Goal: Task Accomplishment & Management: Manage account settings

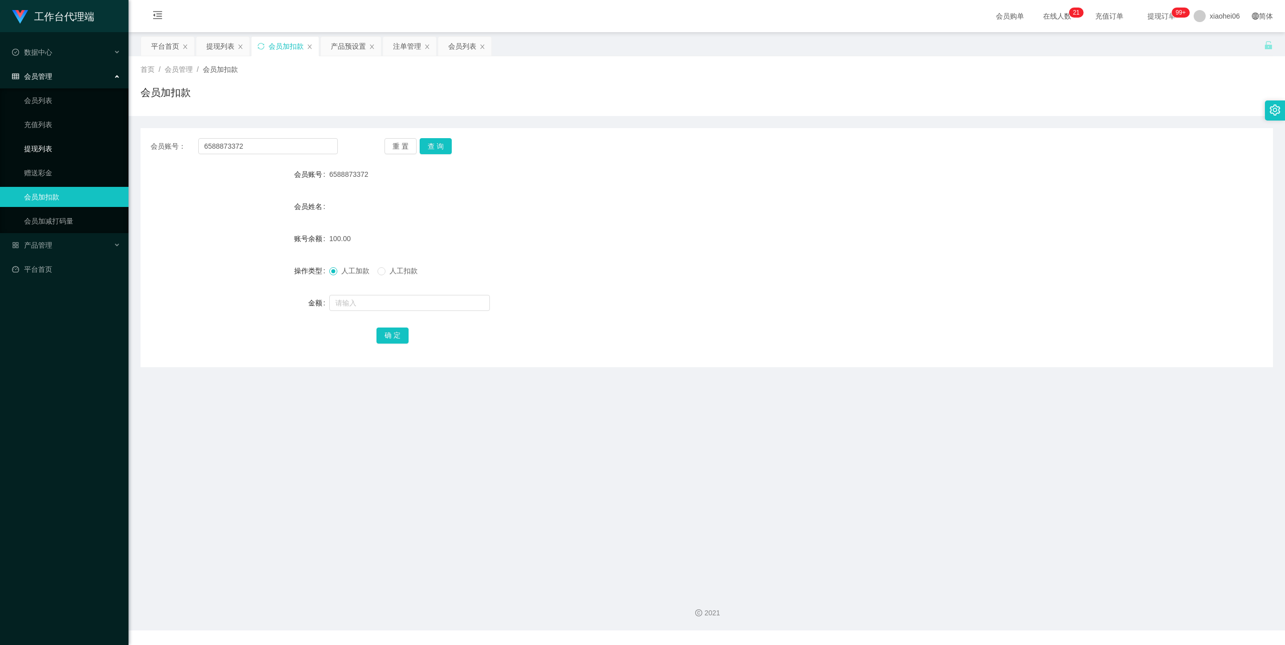
click at [83, 147] on section "工作台代理端 数据中心 会员管理 会员列表 充值列表 提现列表 赠送彩金 会员加扣款 会员加减打码量 产品管理 开奖记录 注单管理 产品列表 即时注单 产品预…" at bounding box center [642, 315] width 1285 height 630
click at [435, 151] on button "查 询" at bounding box center [436, 146] width 32 height 16
click at [398, 267] on span "人工扣款" at bounding box center [404, 271] width 36 height 8
click at [378, 301] on input "text" at bounding box center [409, 303] width 161 height 16
type input "190"
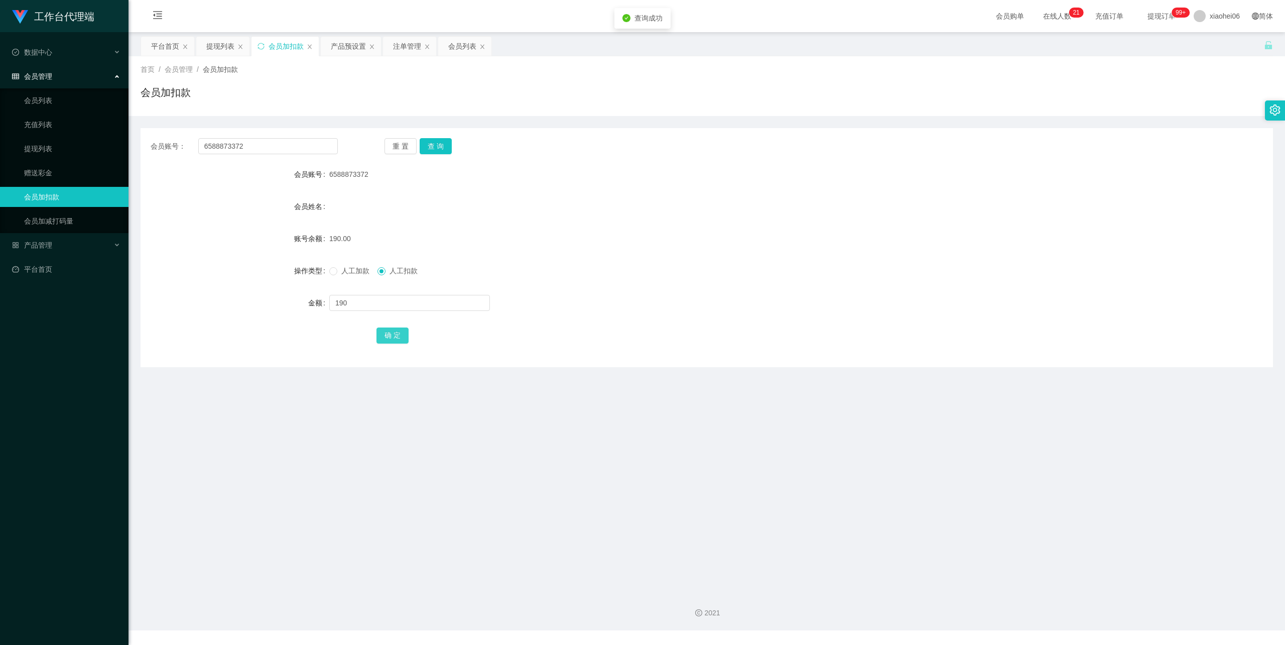
drag, startPoint x: 396, startPoint y: 333, endPoint x: 421, endPoint y: 317, distance: 29.8
click at [394, 333] on button "确 定" at bounding box center [392, 335] width 32 height 16
click at [835, 194] on form "会员账号 6588873372 会员姓名 账号余额 190.00 操作类型 人工加款 人工扣款 金额 确 定" at bounding box center [707, 254] width 1132 height 181
drag, startPoint x: 252, startPoint y: 141, endPoint x: 97, endPoint y: 151, distance: 154.9
click at [97, 151] on section "工作台代理端 数据中心 会员管理 会员列表 充值列表 提现列表 赠送彩金 会员加扣款 会员加减打码量 产品管理 开奖记录 注单管理 产品列表 即时注单 产品预…" at bounding box center [642, 315] width 1285 height 630
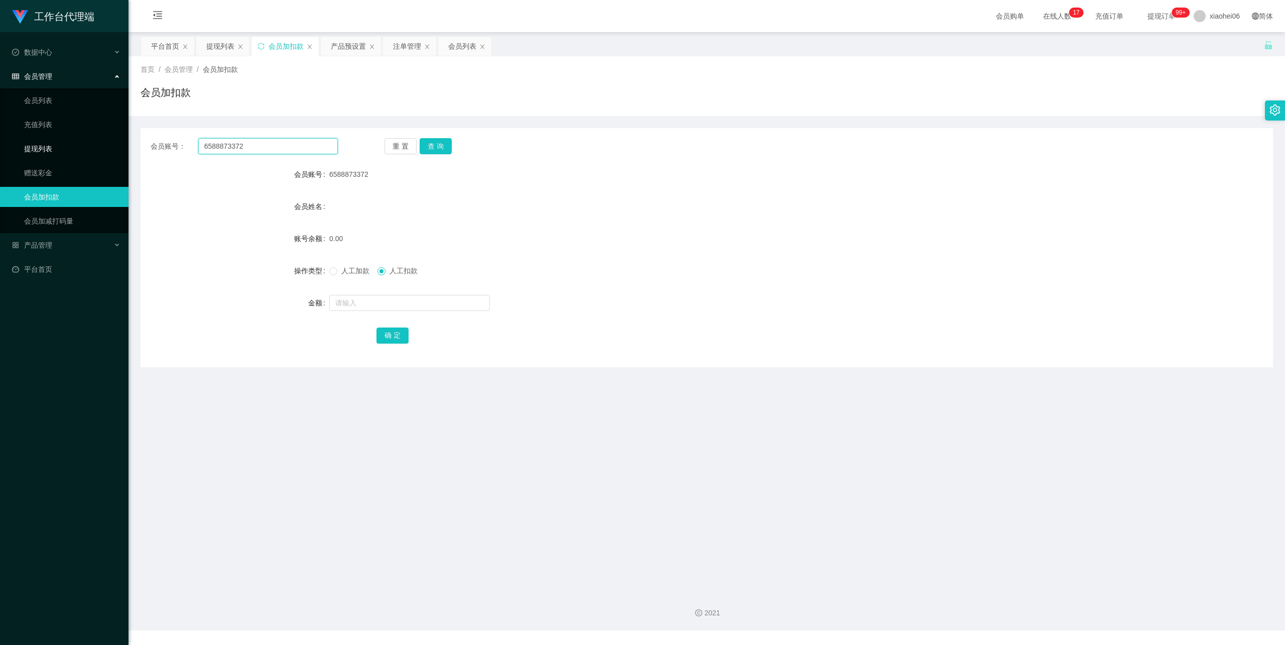
paste input "89201763"
click at [434, 152] on button "查 询" at bounding box center [436, 146] width 32 height 16
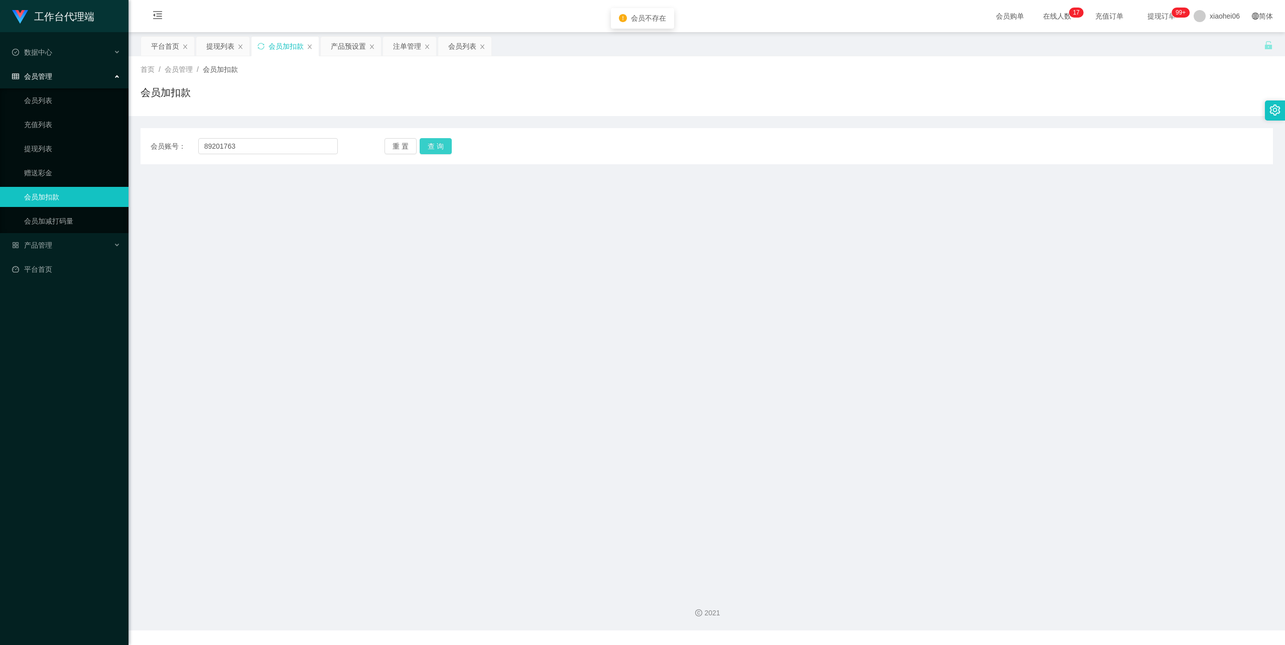
click at [435, 145] on button "查 询" at bounding box center [436, 146] width 32 height 16
click at [205, 146] on input "89201763" at bounding box center [268, 146] width 140 height 16
type input "89201763"
click at [442, 143] on button "查 询" at bounding box center [436, 146] width 32 height 16
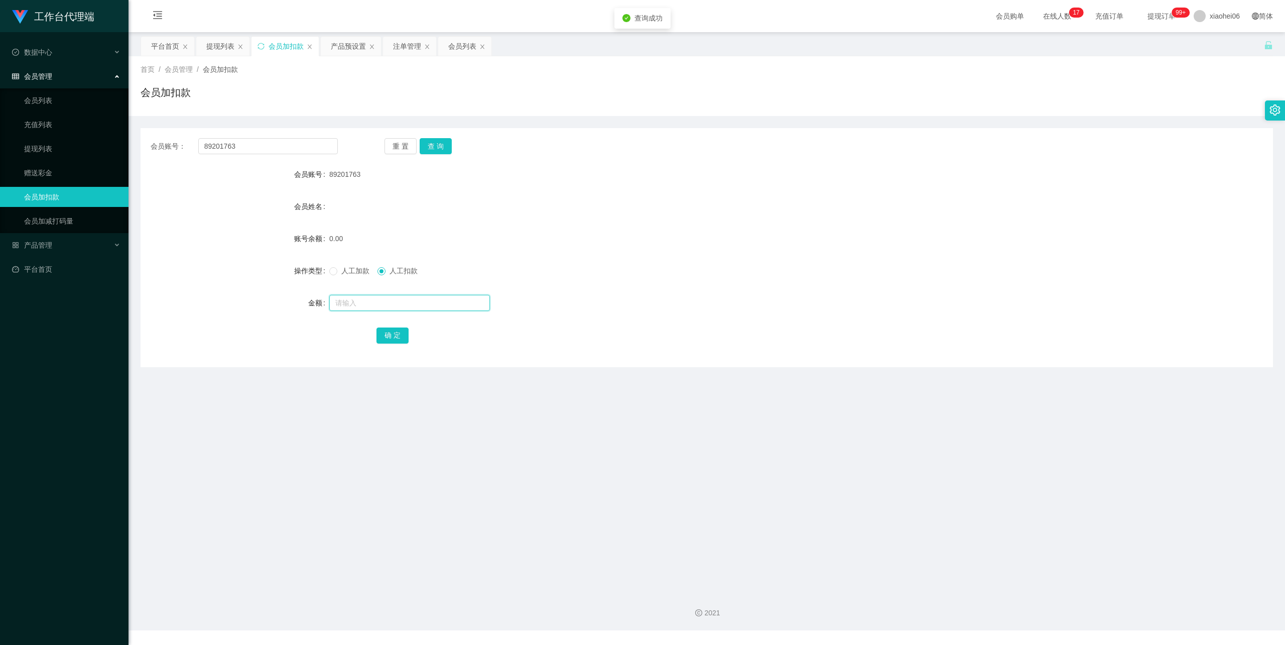
click at [375, 308] on input "text" at bounding box center [409, 303] width 161 height 16
type input "100"
click at [392, 332] on button "确 定" at bounding box center [392, 335] width 32 height 16
drag, startPoint x: 812, startPoint y: 203, endPoint x: 870, endPoint y: 157, distance: 74.3
click at [814, 201] on div "会员姓名" at bounding box center [707, 206] width 1132 height 20
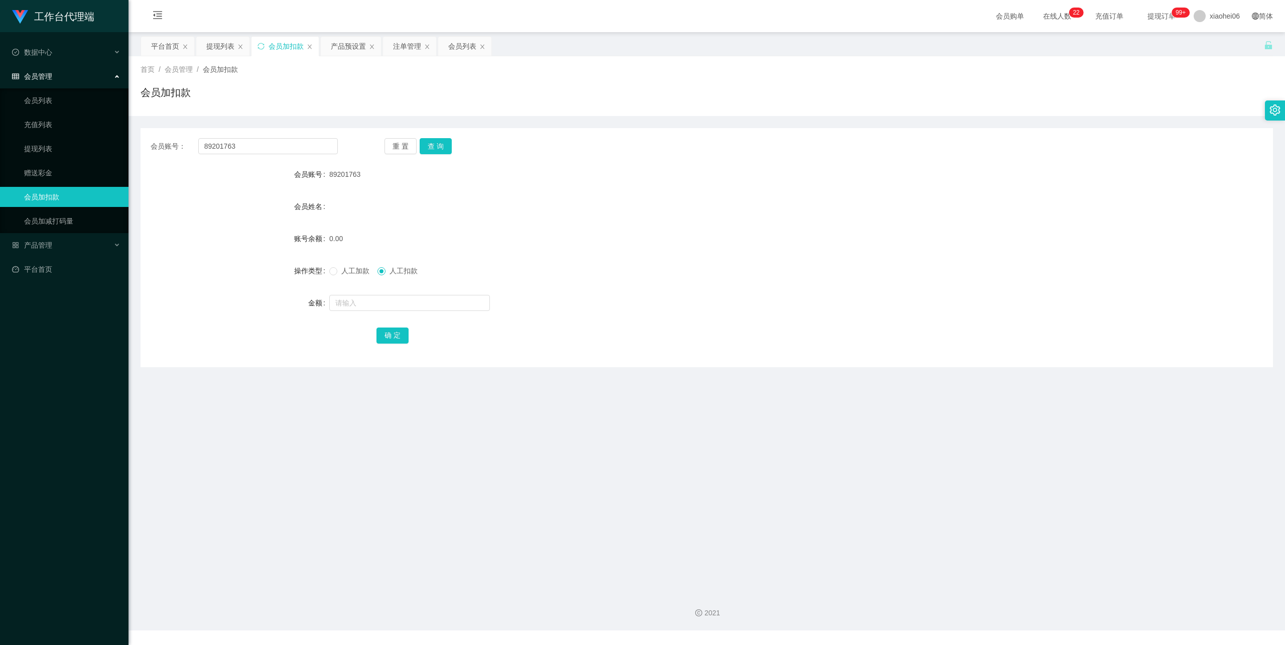
click at [241, 225] on form "会员账号 89201763 会员姓名 账号余额 0.00 操作类型 人工加款 人工扣款 金额 确 定" at bounding box center [707, 254] width 1132 height 181
click at [353, 270] on span "人工加款" at bounding box center [355, 271] width 36 height 8
click at [367, 295] on input "text" at bounding box center [409, 303] width 161 height 16
type input "100"
click at [398, 329] on button "确 定" at bounding box center [392, 335] width 32 height 16
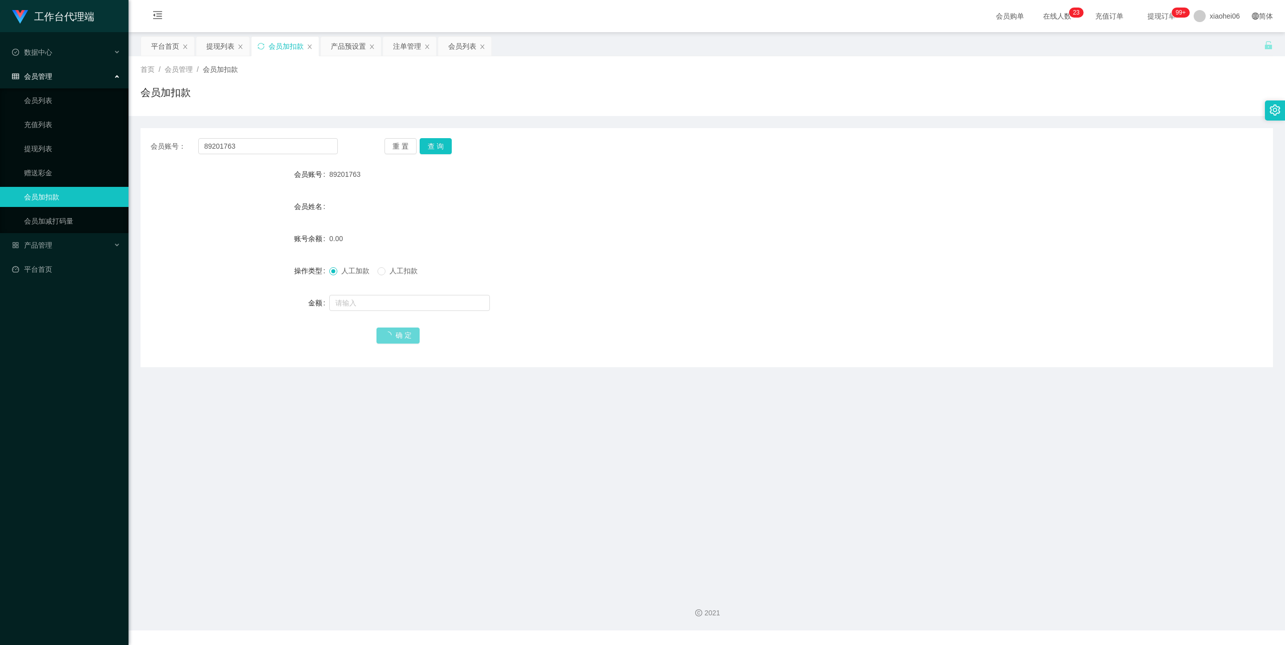
click at [789, 218] on form "会员账号 89201763 会员姓名 账号余额 0.00 操作类型 人工加款 人工扣款 金额 确 定" at bounding box center [707, 254] width 1132 height 181
click at [357, 48] on div "产品预设置" at bounding box center [348, 46] width 35 height 19
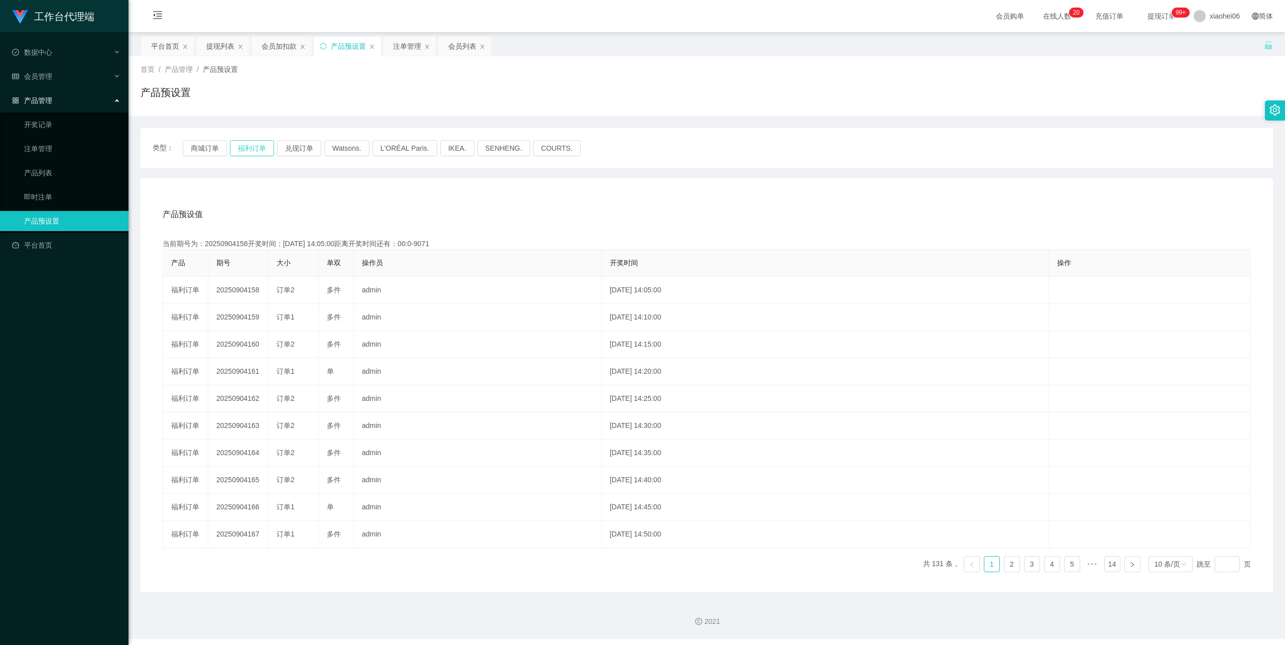
click at [244, 150] on button "福利订单" at bounding box center [252, 148] width 44 height 16
click at [471, 195] on div "产品预设值 添加期号 当前期号为：20250904189开奖时间：[DATE] 16:40:00距离开奖时间还有：03:46 产品 期号 大小 单双 操作员 …" at bounding box center [707, 385] width 1132 height 414
